Goal: Transaction & Acquisition: Obtain resource

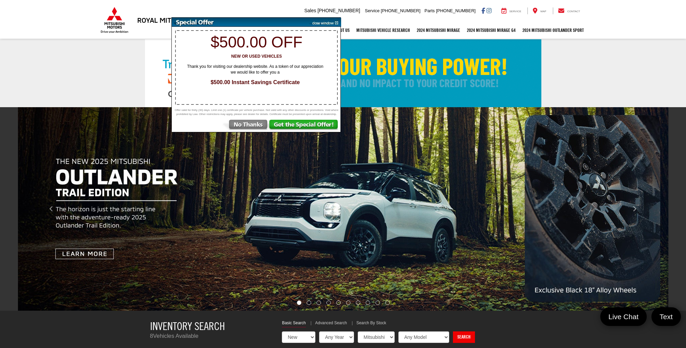
select select "Mitsubishi"
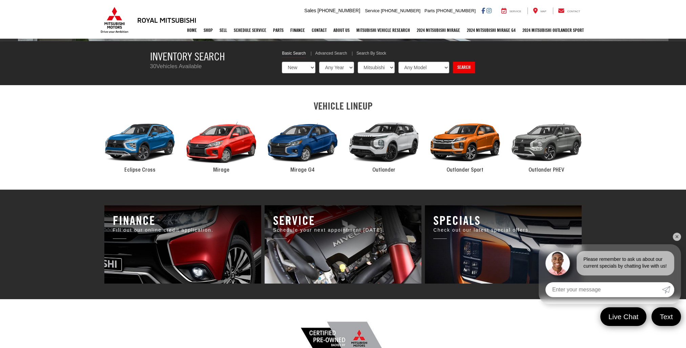
scroll to position [271, 0]
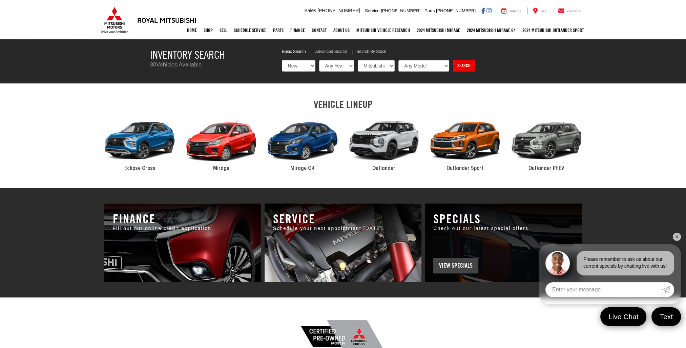
click at [464, 267] on span "View Specials" at bounding box center [455, 265] width 45 height 16
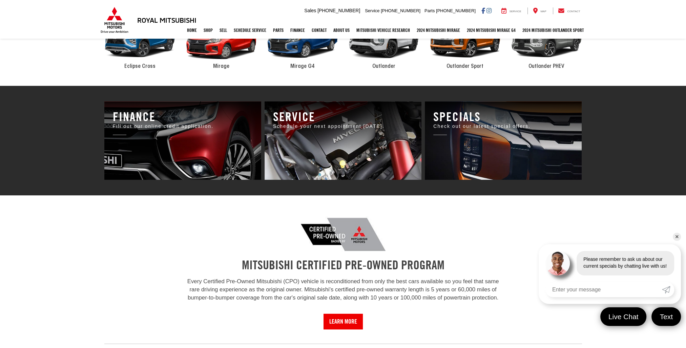
scroll to position [373, 0]
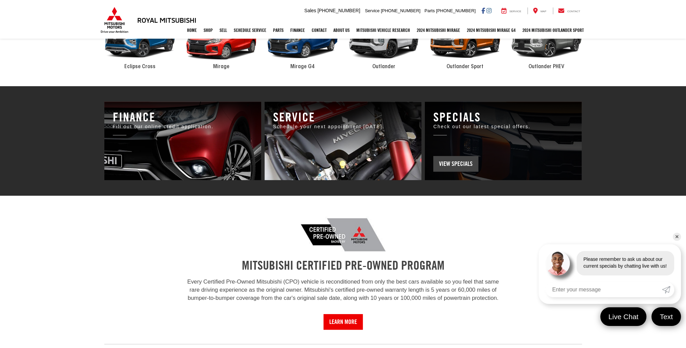
click at [445, 160] on span "View Specials" at bounding box center [455, 164] width 45 height 16
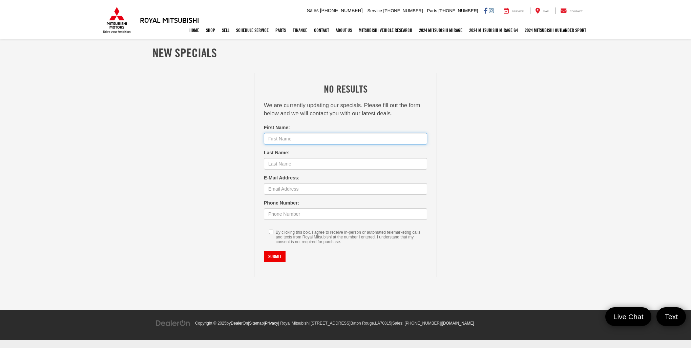
click at [327, 135] on input "First Name:" at bounding box center [345, 139] width 163 height 12
type input "[PERSON_NAME]"
type input "[EMAIL_ADDRESS][DOMAIN_NAME]"
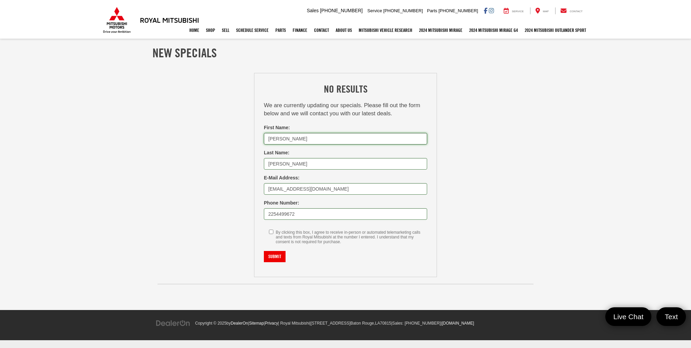
type input "[PHONE_NUMBER]"
click at [277, 259] on input "Submit" at bounding box center [275, 257] width 22 height 12
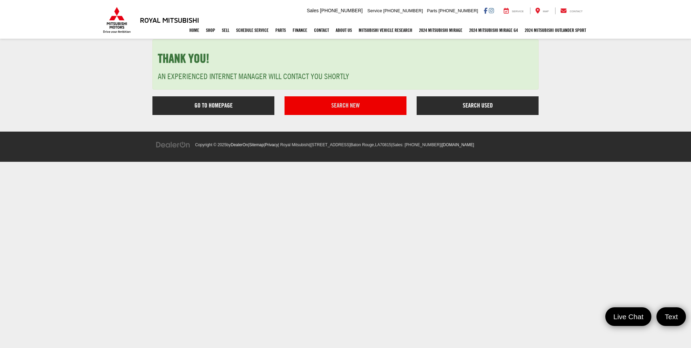
click at [340, 109] on link "Search New" at bounding box center [346, 105] width 122 height 19
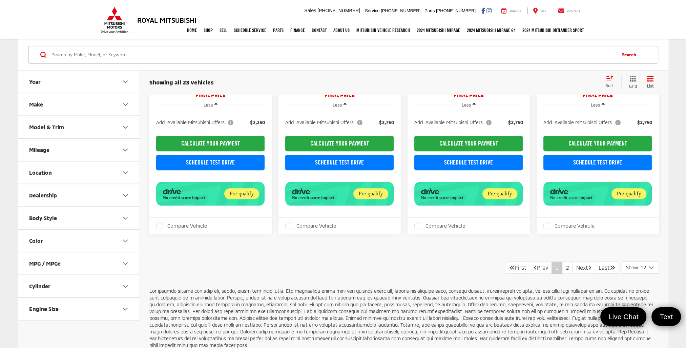
scroll to position [948, 0]
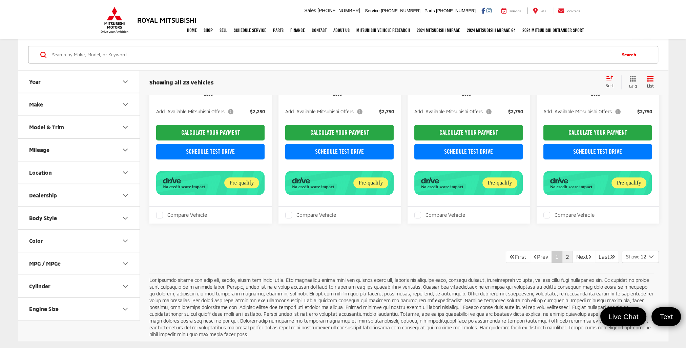
click at [562, 250] on link "2" at bounding box center [567, 256] width 11 height 12
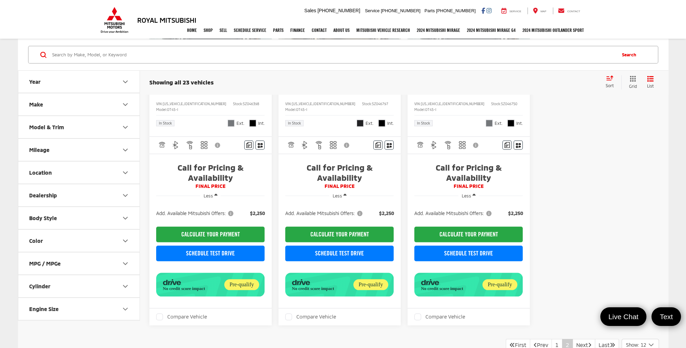
scroll to position [881, 0]
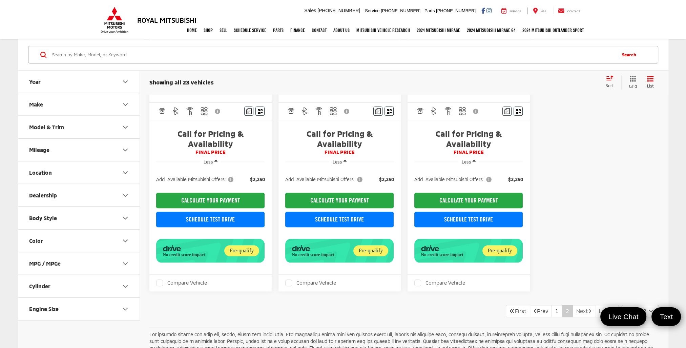
click at [588, 308] on icon "Next Page" at bounding box center [589, 310] width 3 height 5
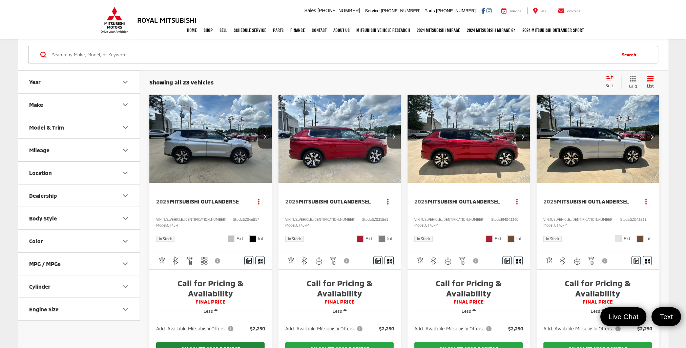
scroll to position [0, 0]
